Goal: Register for event/course

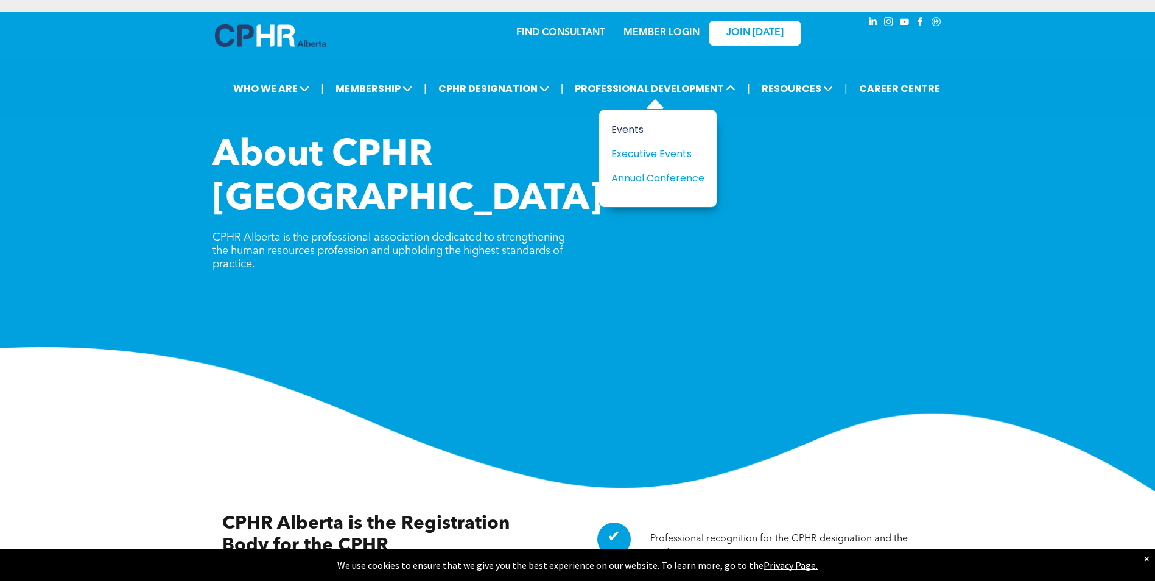
click at [631, 128] on div "Events" at bounding box center [653, 129] width 84 height 15
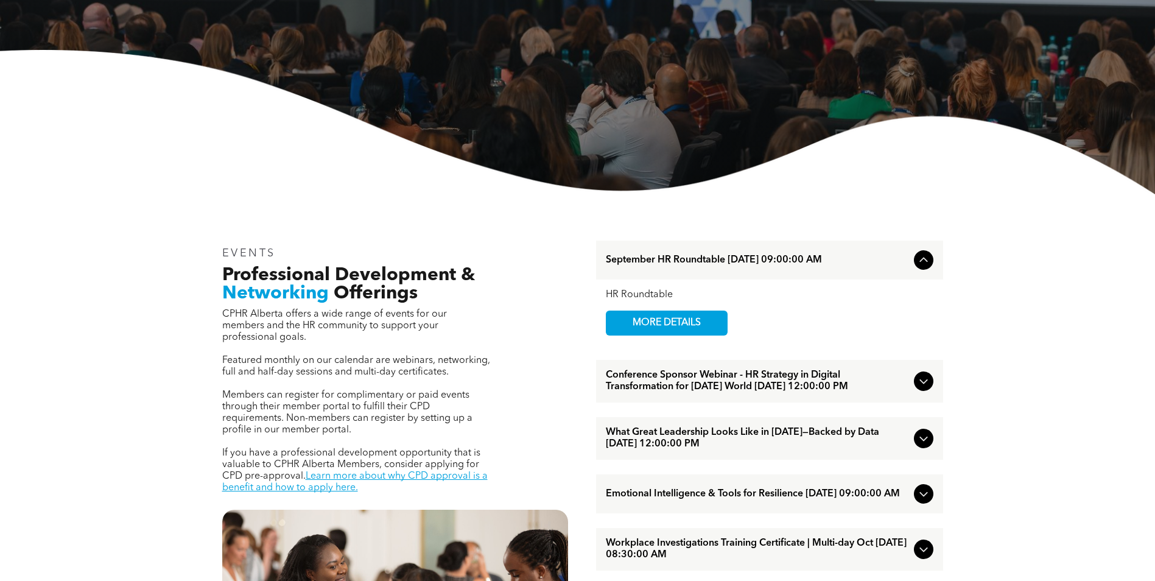
scroll to position [304, 0]
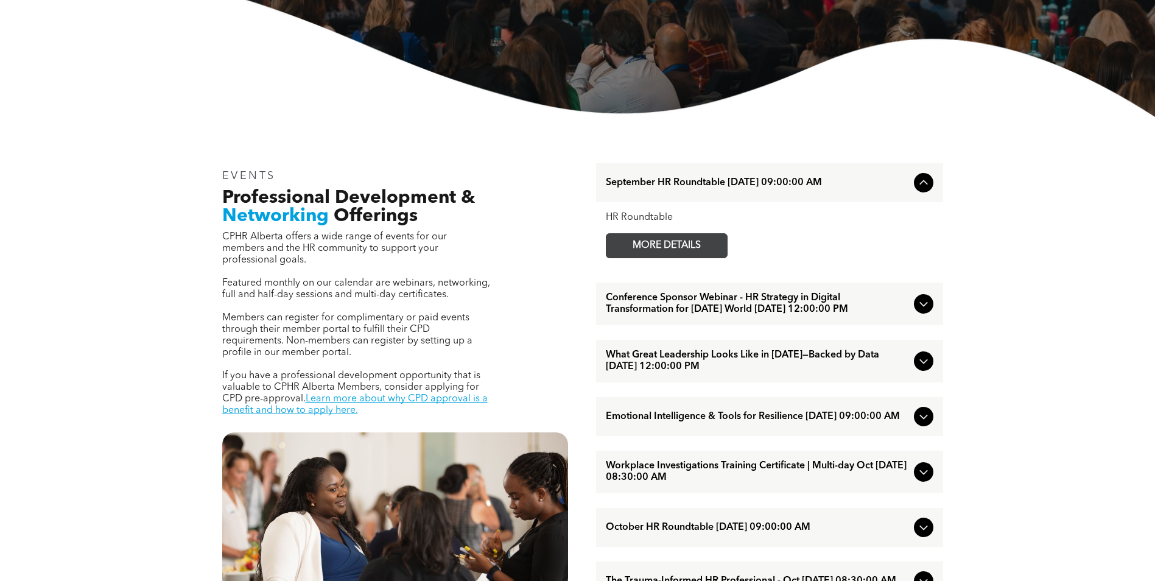
click at [669, 247] on span "MORE DETAILS" at bounding box center [667, 246] width 96 height 24
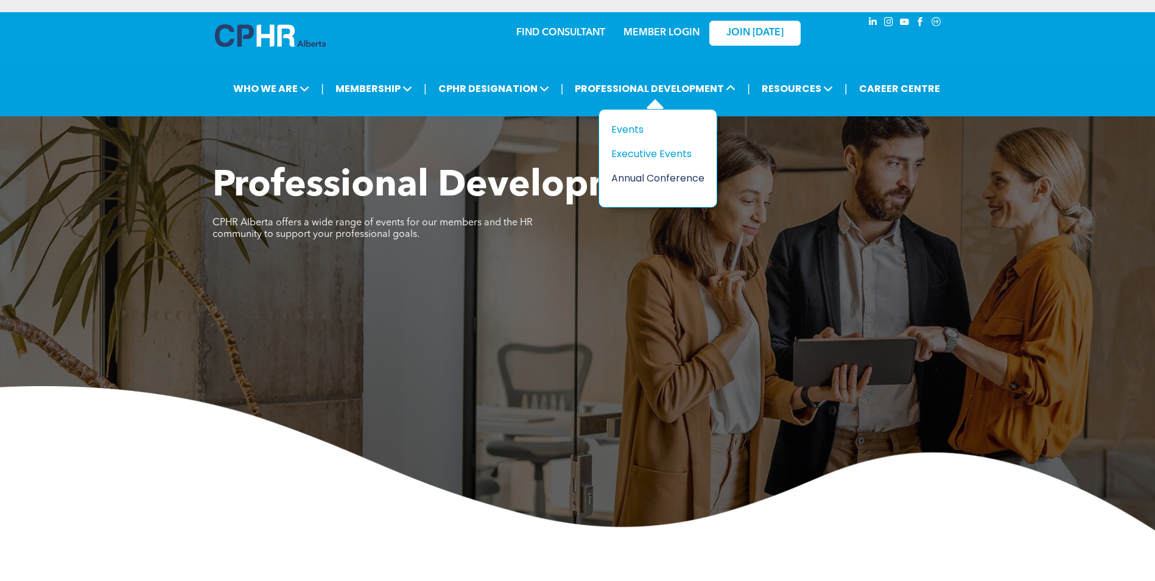
click at [632, 181] on div "Annual Conference" at bounding box center [653, 178] width 84 height 15
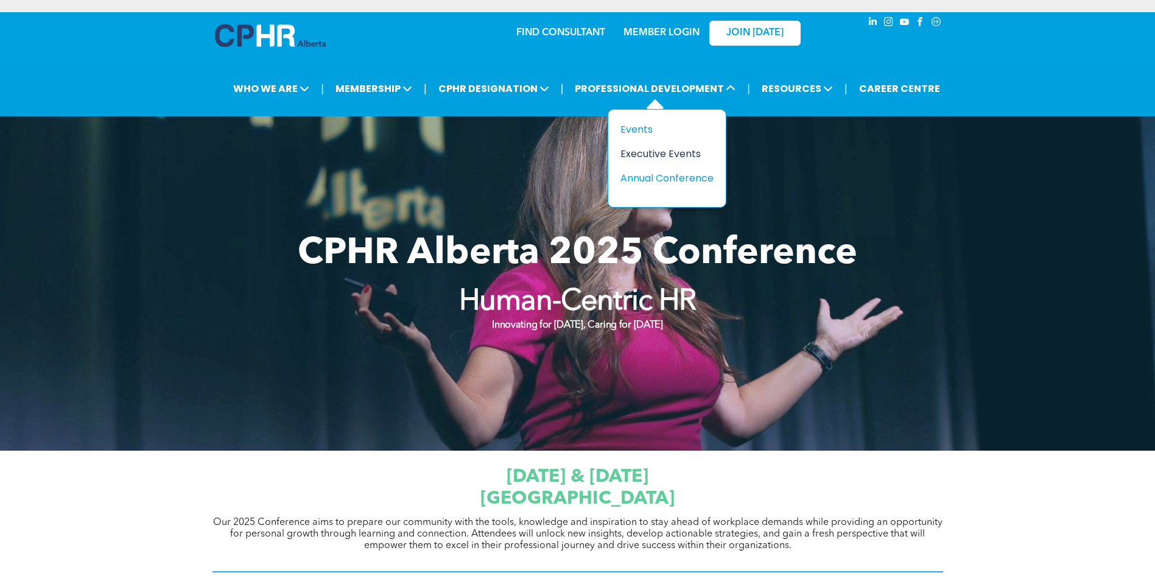
click at [663, 152] on div "Executive Events" at bounding box center [663, 153] width 84 height 15
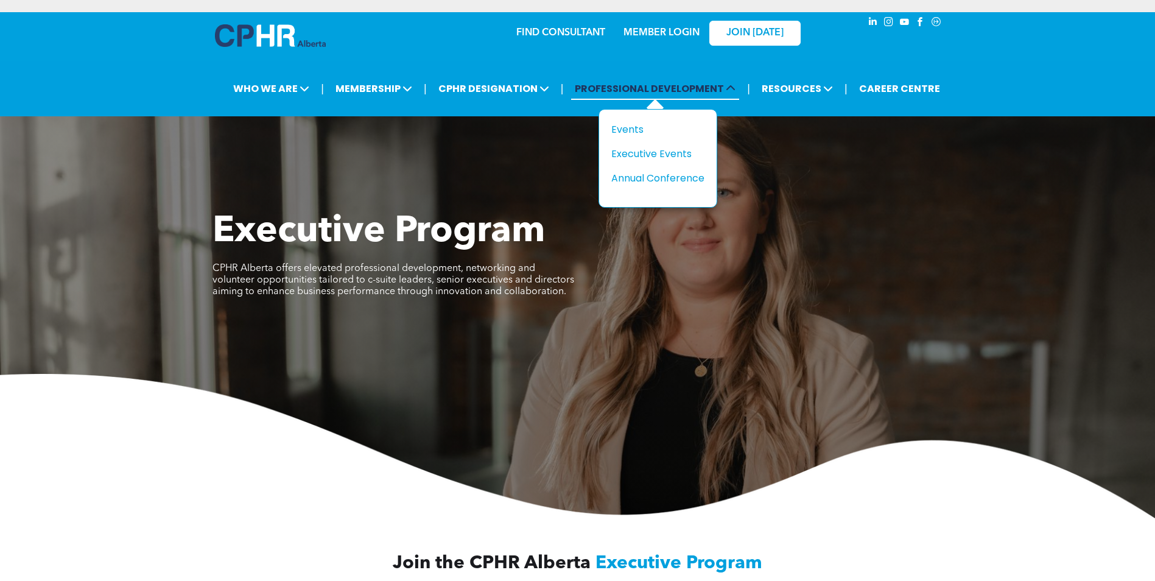
click at [732, 88] on icon at bounding box center [731, 88] width 10 height 10
click at [646, 132] on div "Events" at bounding box center [653, 129] width 84 height 15
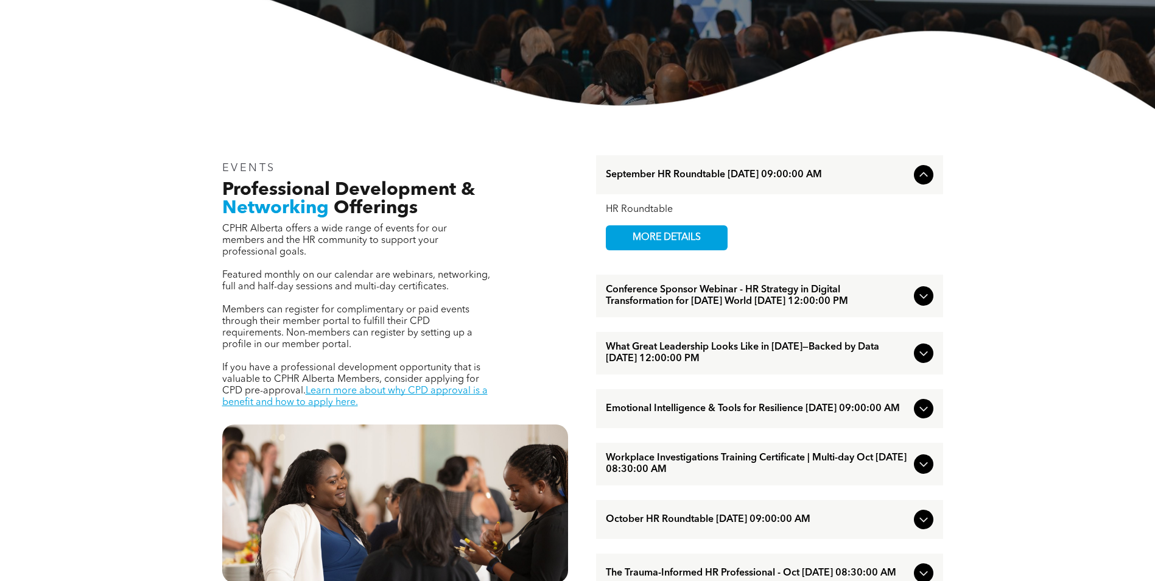
scroll to position [105, 0]
